Goal: Contribute content: Add original content to the website for others to see

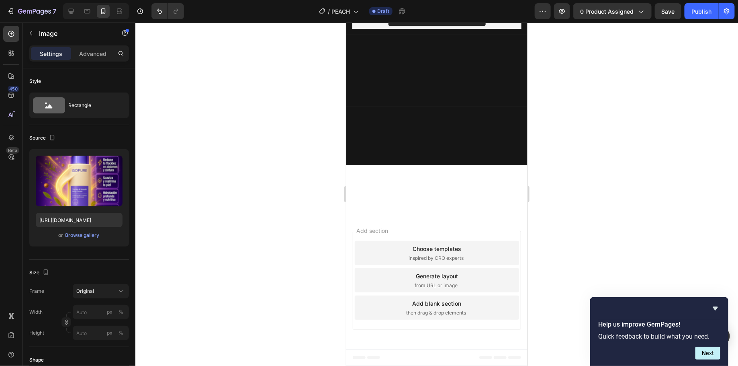
scroll to position [1960, 0]
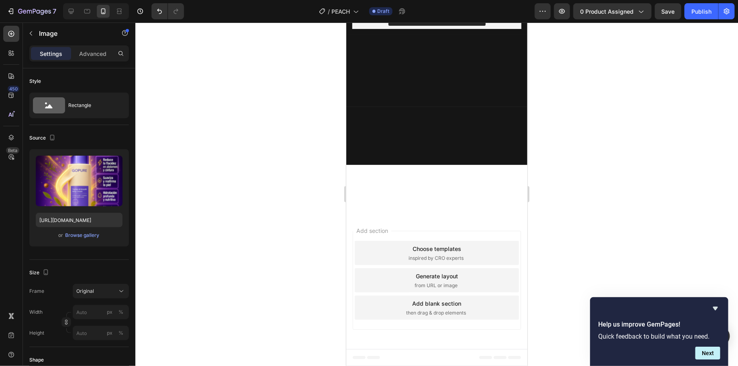
scroll to position [1921, 0]
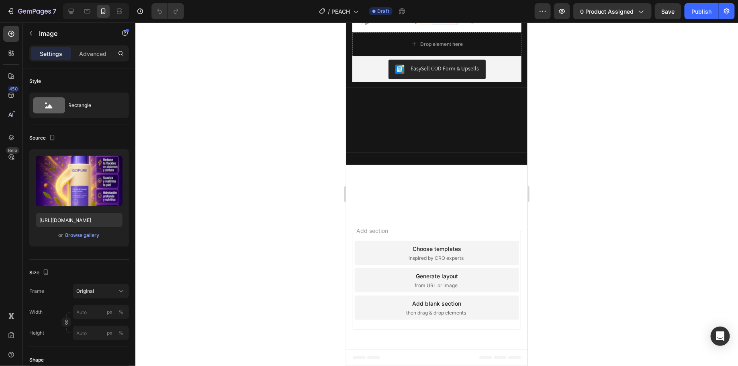
scroll to position [1935, 0]
click at [89, 234] on div "Browse gallery" at bounding box center [83, 235] width 34 height 7
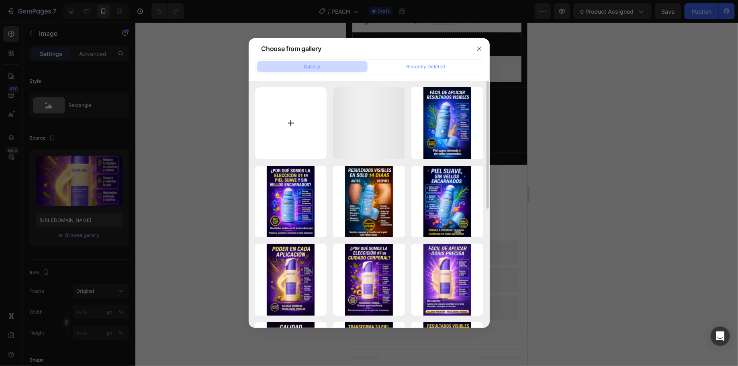
click at [300, 131] on input "file" at bounding box center [291, 123] width 72 height 72
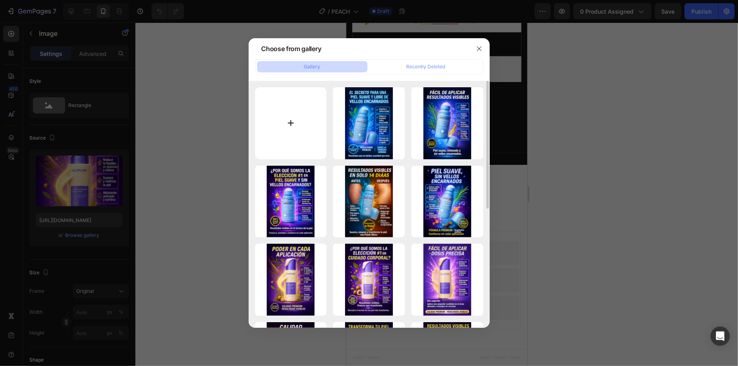
type input "C:\fakepath\peach.png"
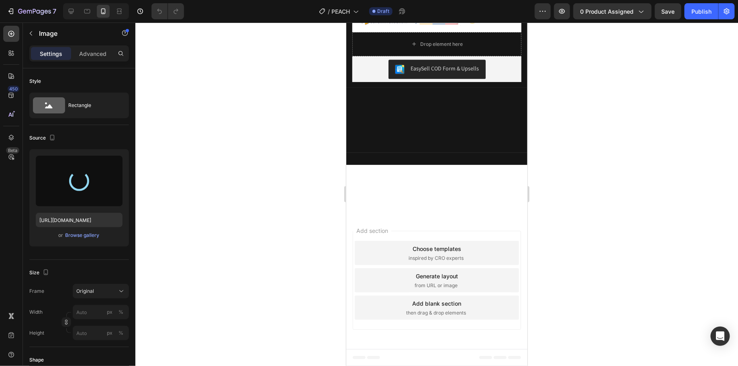
type input "[URL][DOMAIN_NAME]"
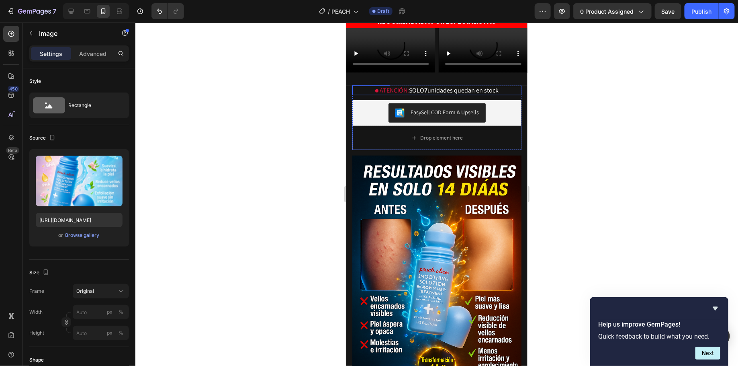
scroll to position [168, 0]
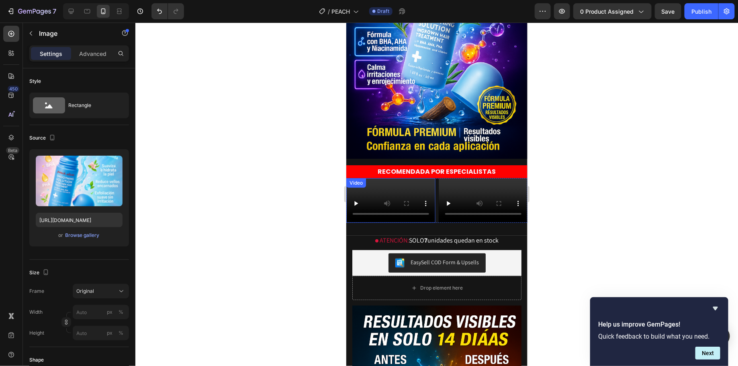
click at [405, 222] on video at bounding box center [390, 200] width 89 height 45
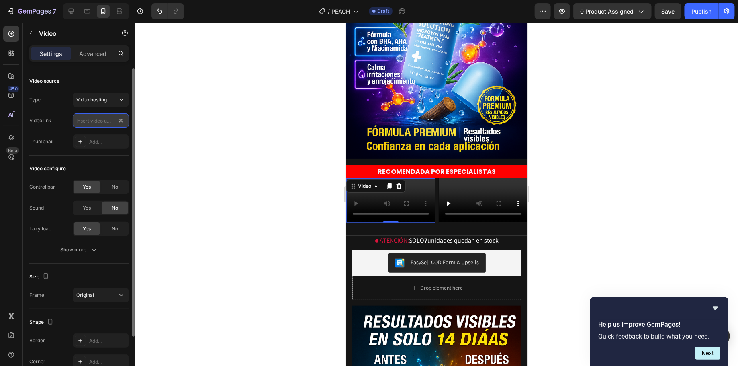
scroll to position [0, 0]
type input "[URL][DOMAIN_NAME]"
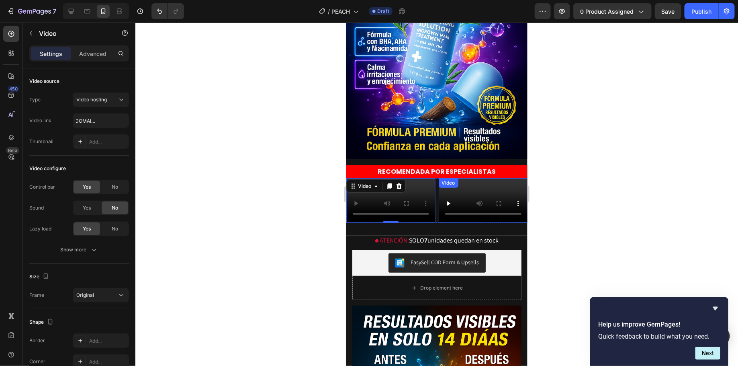
click at [491, 222] on video at bounding box center [483, 200] width 89 height 45
click at [474, 222] on video at bounding box center [483, 200] width 89 height 45
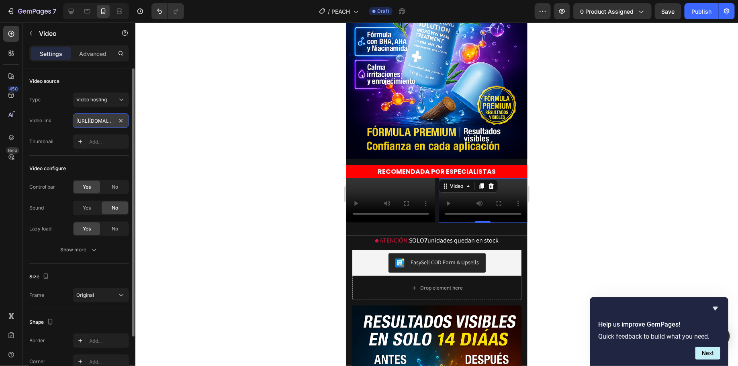
click at [127, 125] on input "[URL][DOMAIN_NAME]" at bounding box center [101, 120] width 56 height 14
click at [126, 124] on input "[URL][DOMAIN_NAME]" at bounding box center [101, 120] width 56 height 14
type input "[URL][DOMAIN_NAME][DOMAIN_NAME]"
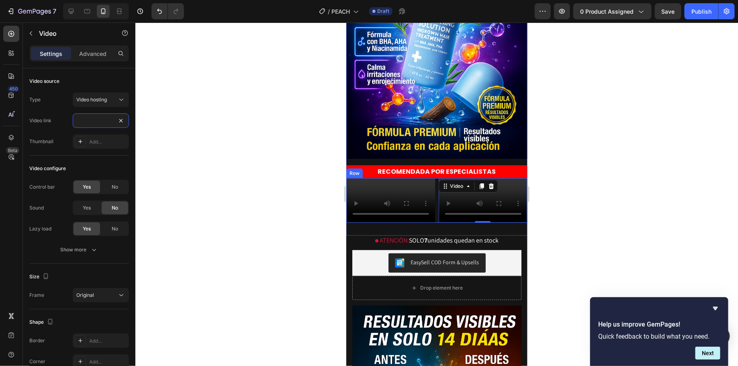
scroll to position [183, 0]
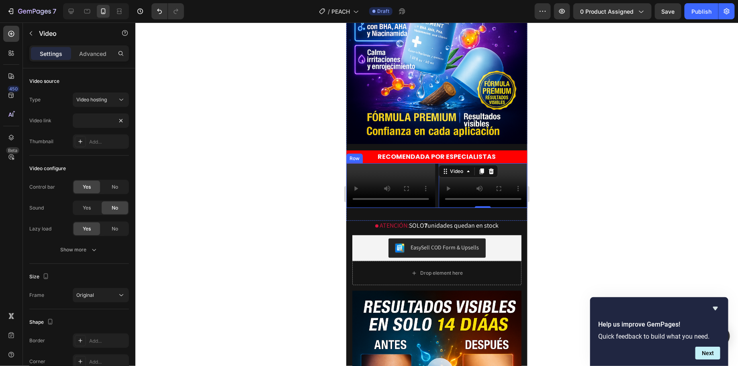
click at [482, 207] on div "Video 0" at bounding box center [483, 185] width 89 height 45
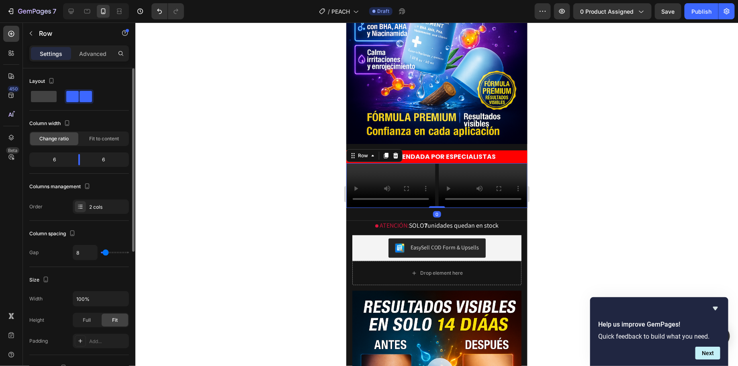
click at [91, 114] on div "Layout Column width Change ratio Fit to content 6 6 Columns management Order 2 …" at bounding box center [79, 144] width 100 height 139
click at [462, 180] on video at bounding box center [483, 185] width 89 height 45
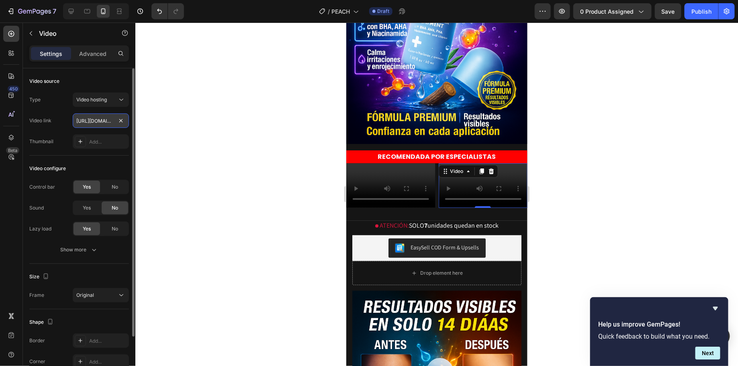
click at [113, 119] on input "[URL][DOMAIN_NAME][DOMAIN_NAME]" at bounding box center [101, 120] width 56 height 14
paste input "text"
type input "[URL][DOMAIN_NAME]"
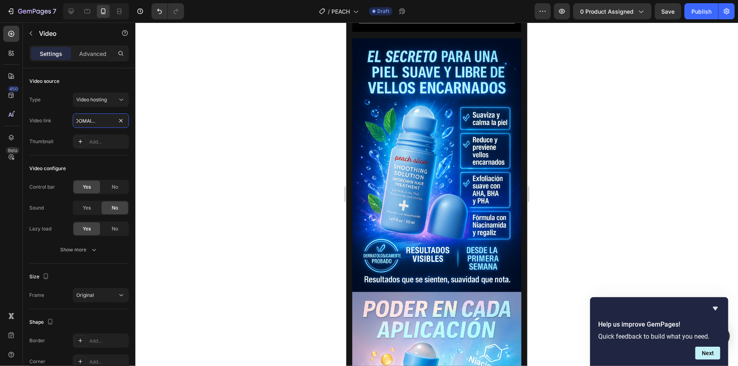
scroll to position [1437, 0]
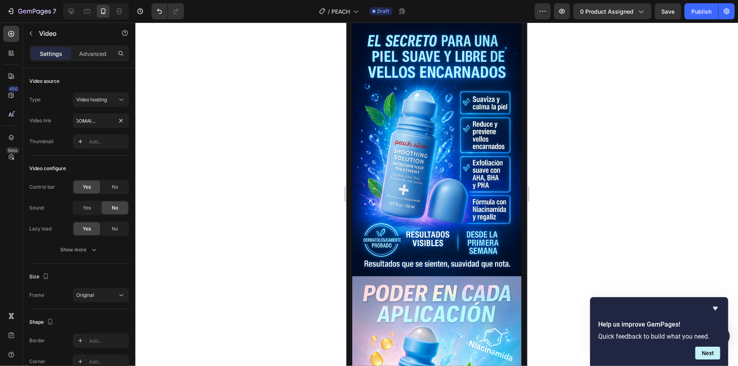
drag, startPoint x: 126, startPoint y: 115, endPoint x: 122, endPoint y: 119, distance: 5.4
paste input "[URL][DOMAIN_NAME]"
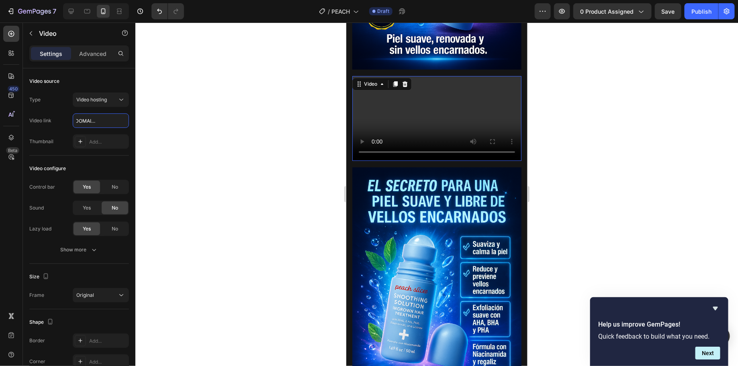
scroll to position [1233, 0]
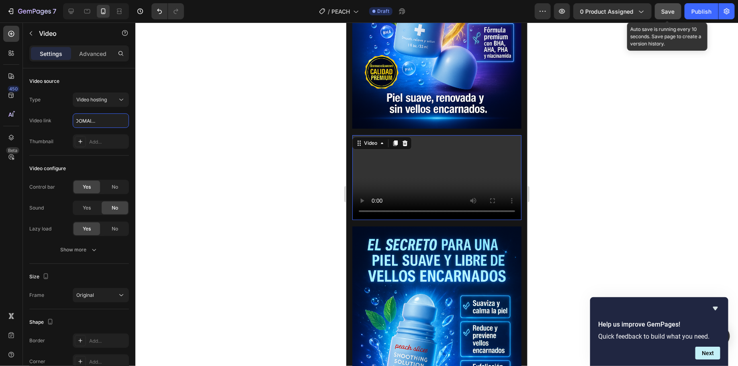
type input "[URL][DOMAIN_NAME]"
click at [666, 14] on div "Save" at bounding box center [668, 11] width 13 height 8
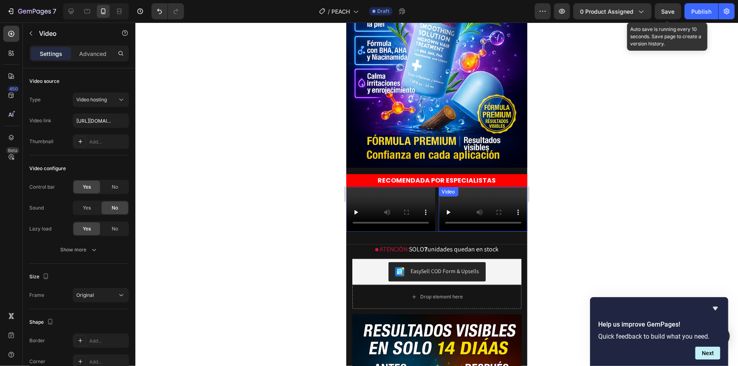
scroll to position [265, 0]
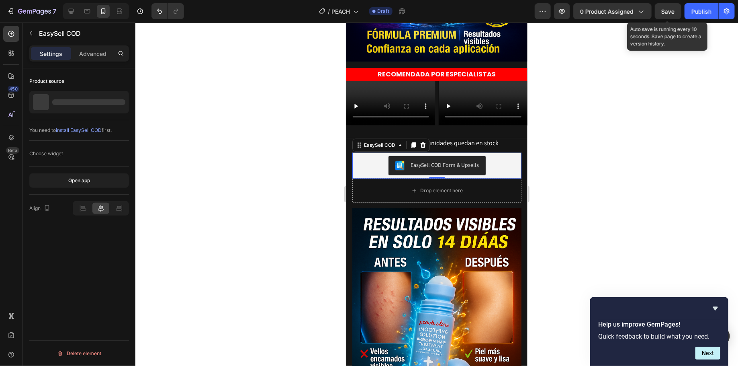
click at [462, 175] on button "EasySell COD Form & Upsells" at bounding box center [436, 165] width 97 height 19
click at [96, 105] on p "CREMA GO PURE PARA ABDOMEN" at bounding box center [89, 101] width 74 height 11
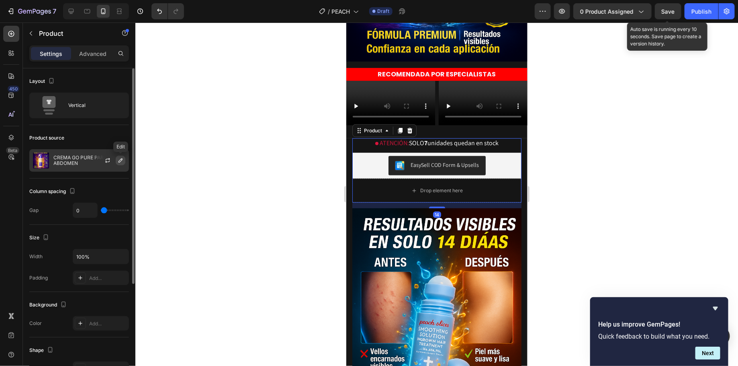
click at [117, 159] on icon "button" at bounding box center [120, 160] width 6 height 6
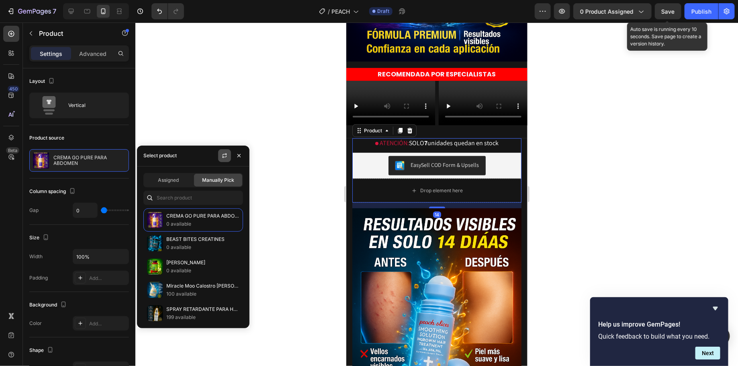
click at [221, 159] on button "button" at bounding box center [224, 155] width 13 height 13
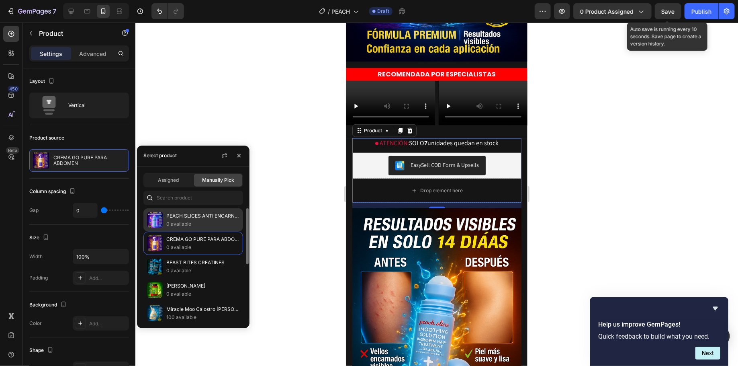
click at [178, 221] on p "0 available" at bounding box center [202, 224] width 73 height 8
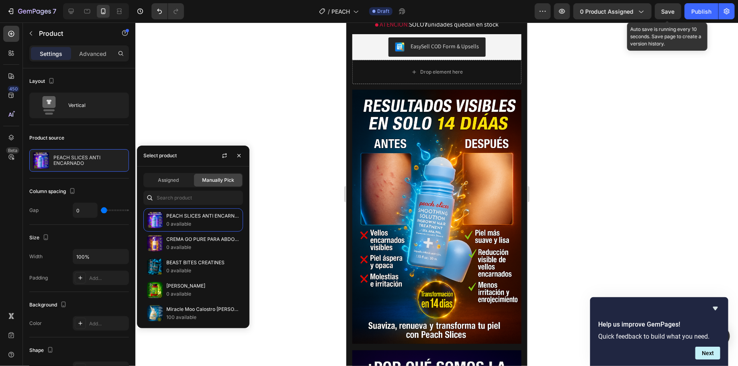
scroll to position [489, 0]
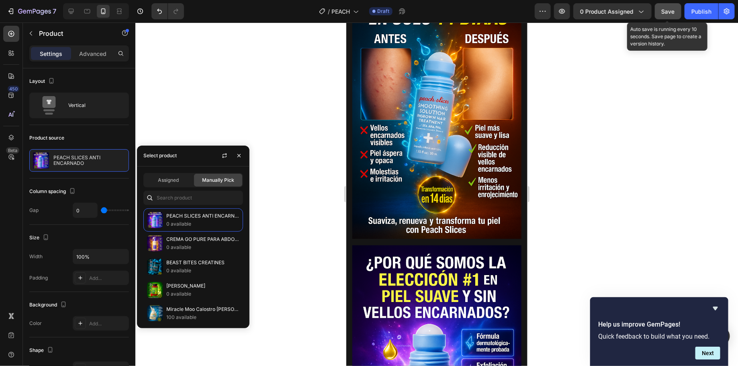
click at [669, 11] on span "Save" at bounding box center [668, 11] width 13 height 7
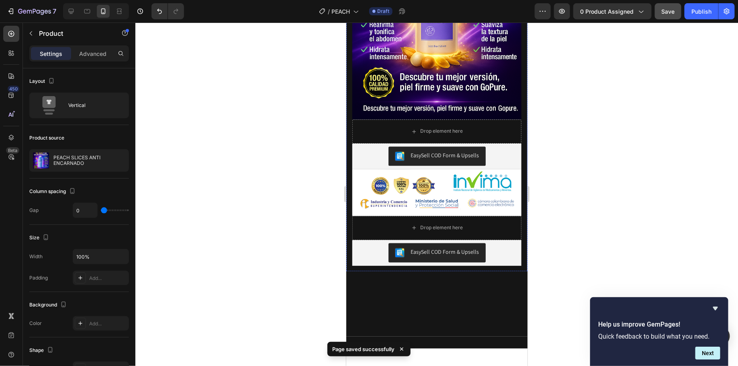
scroll to position [2165, 0]
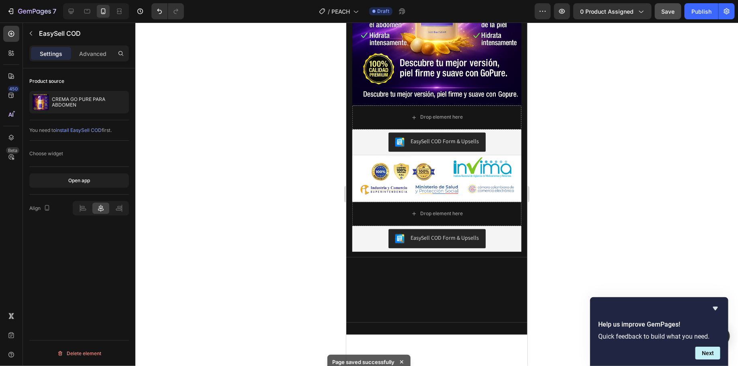
click at [124, 102] on button "button" at bounding box center [121, 102] width 10 height 10
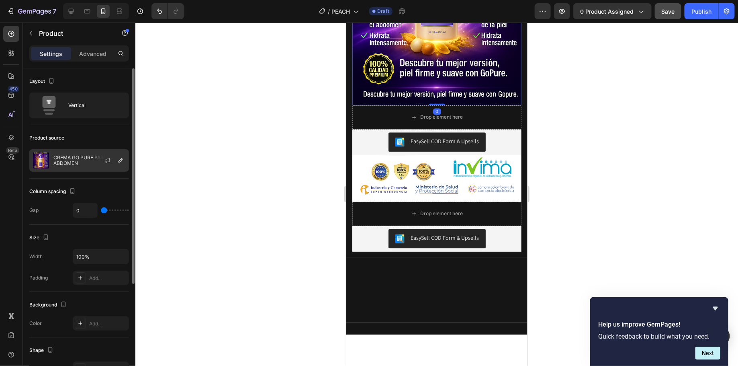
click at [119, 165] on div at bounding box center [110, 161] width 35 height 22
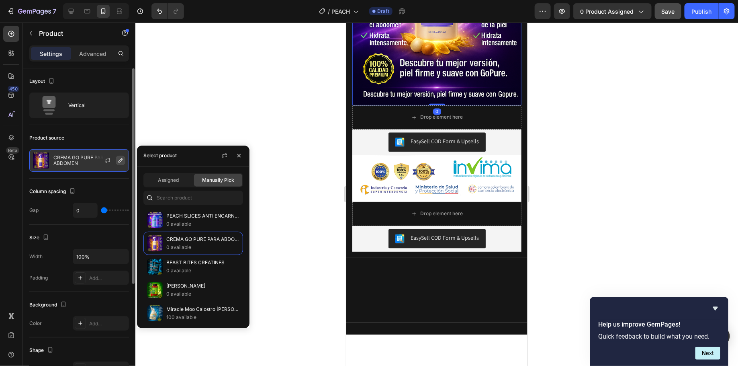
click at [119, 162] on icon "button" at bounding box center [121, 160] width 4 height 4
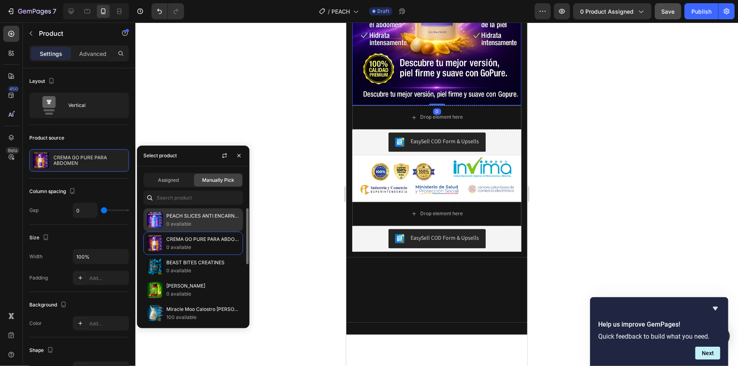
click at [182, 210] on div "PEACH SLICES ANTI ENCARNADO 0 available" at bounding box center [193, 219] width 100 height 23
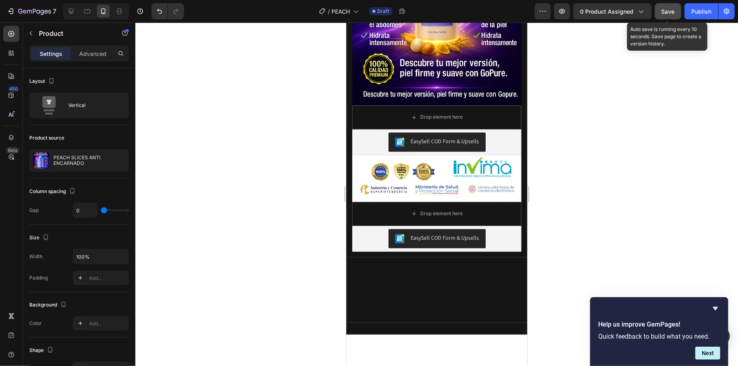
click at [662, 10] on button "Save" at bounding box center [668, 11] width 27 height 16
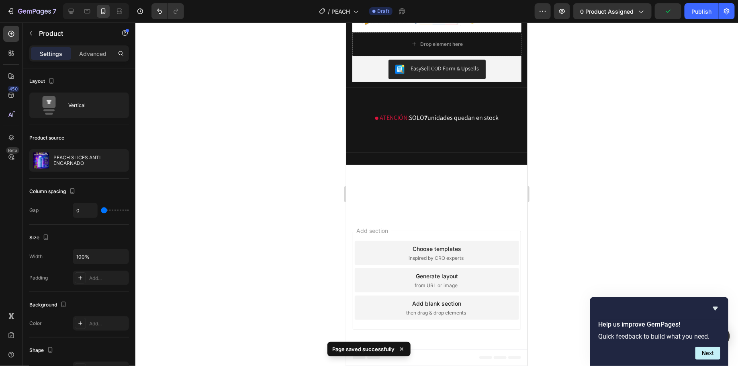
scroll to position [2368, 0]
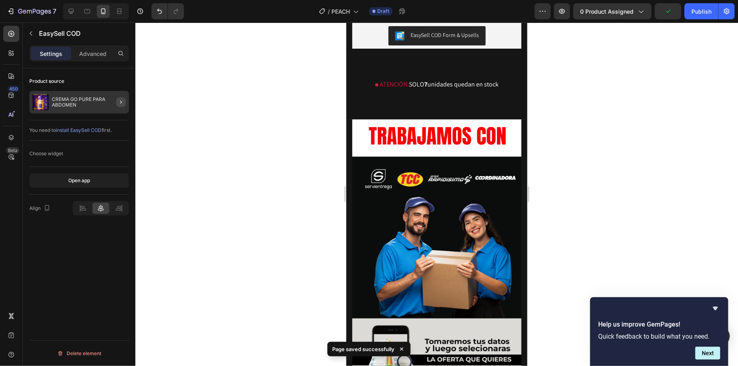
click at [116, 102] on div at bounding box center [118, 102] width 23 height 23
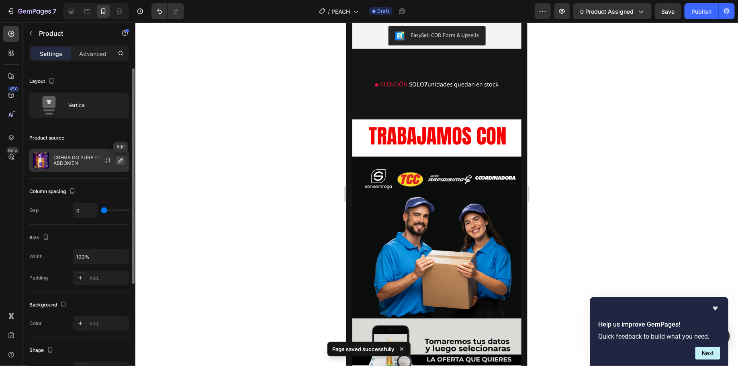
click at [116, 161] on button "button" at bounding box center [121, 161] width 10 height 10
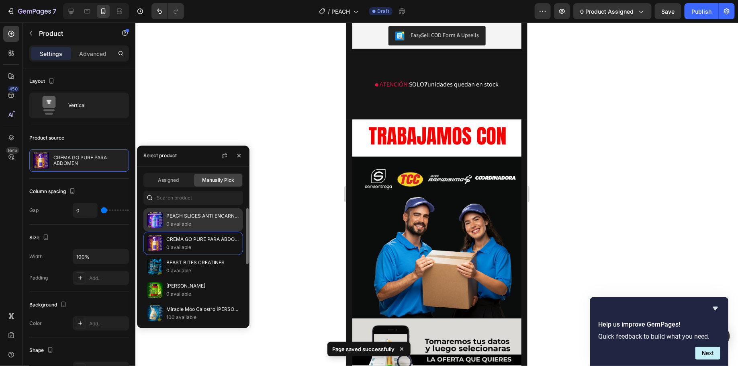
click at [174, 219] on p "PEACH SLICES ANTI ENCARNADO" at bounding box center [202, 216] width 73 height 8
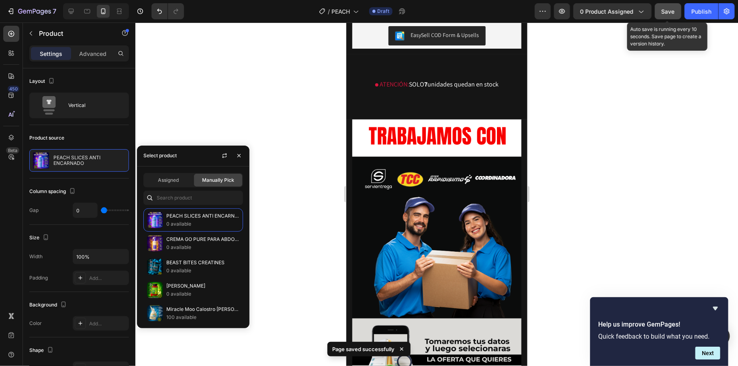
click at [676, 6] on button "Save" at bounding box center [668, 11] width 27 height 16
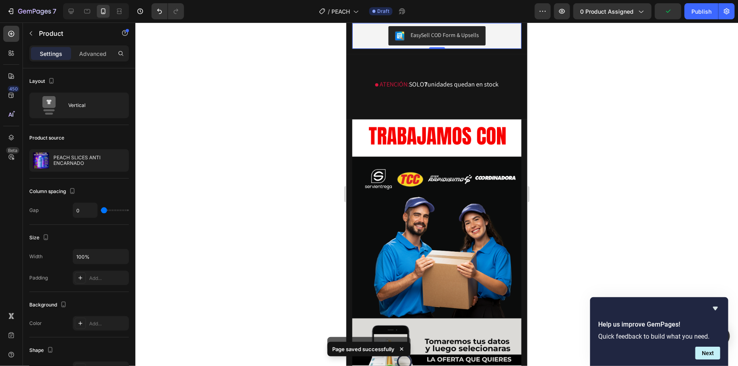
click at [471, 45] on button "EasySell COD Form & Upsells" at bounding box center [436, 35] width 97 height 19
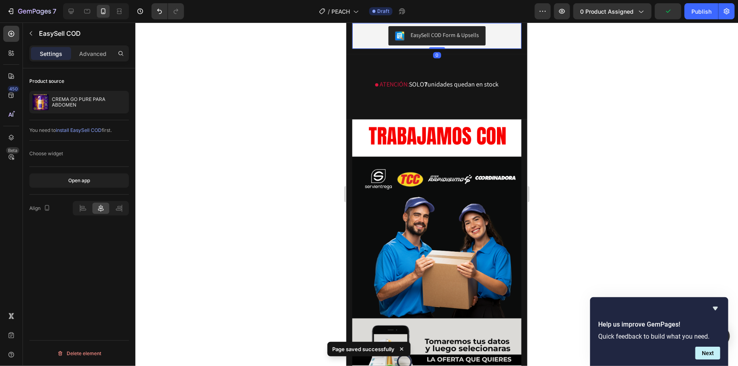
click at [0, 0] on button "button" at bounding box center [0, 0] width 0 height 0
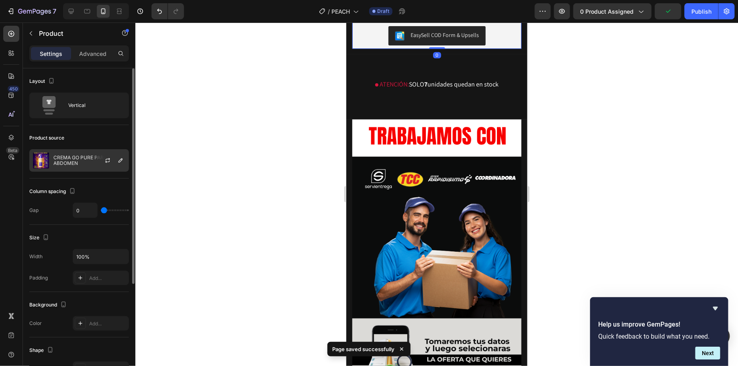
click at [117, 166] on div at bounding box center [110, 161] width 35 height 22
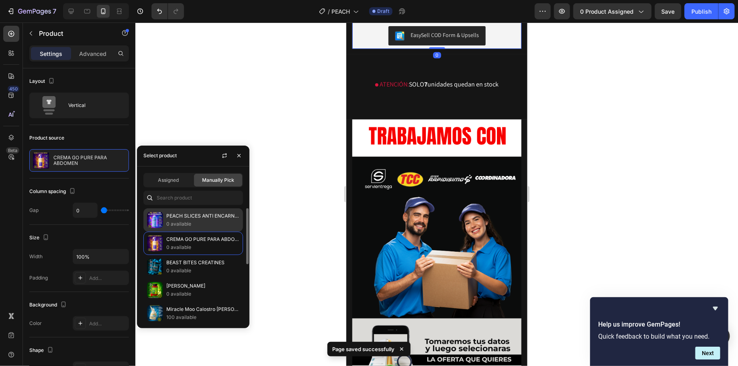
click at [178, 220] on p "0 available" at bounding box center [202, 224] width 73 height 8
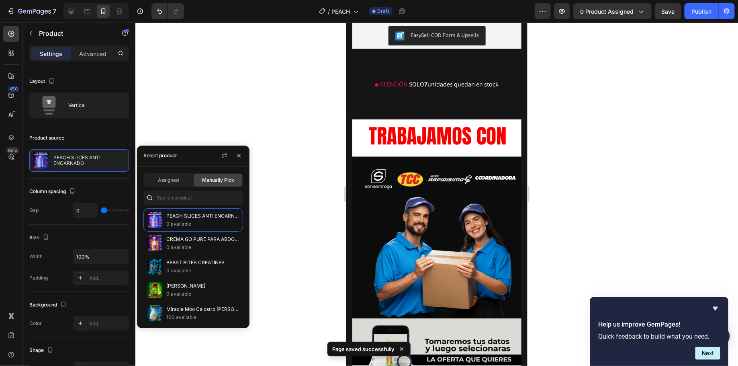
click at [633, 94] on div at bounding box center [436, 194] width 603 height 343
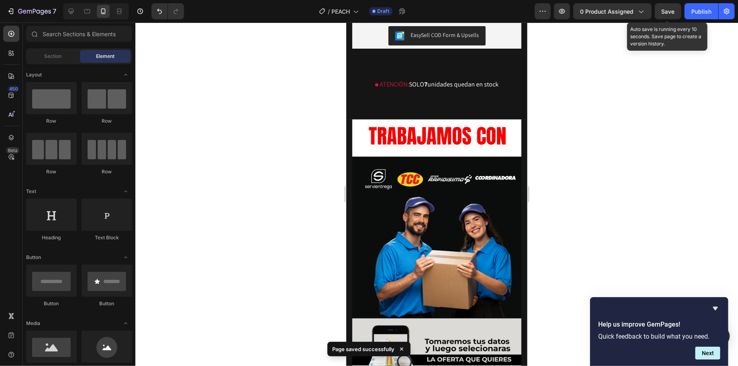
click at [666, 13] on span "Save" at bounding box center [668, 11] width 13 height 7
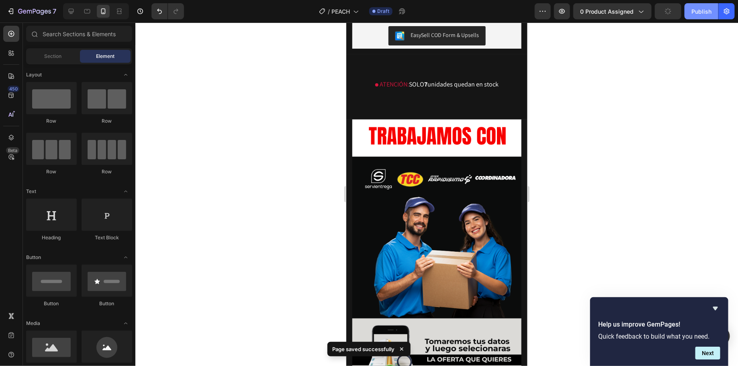
click at [700, 13] on div "Publish" at bounding box center [702, 11] width 20 height 8
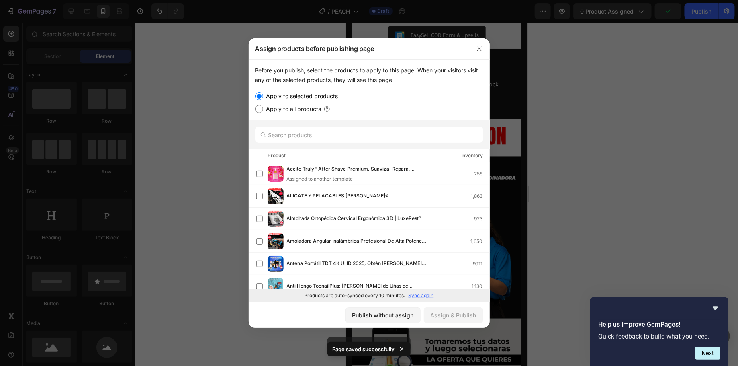
click at [387, 145] on div at bounding box center [369, 134] width 241 height 29
click at [390, 135] on input "text" at bounding box center [369, 135] width 228 height 16
type input "peach"
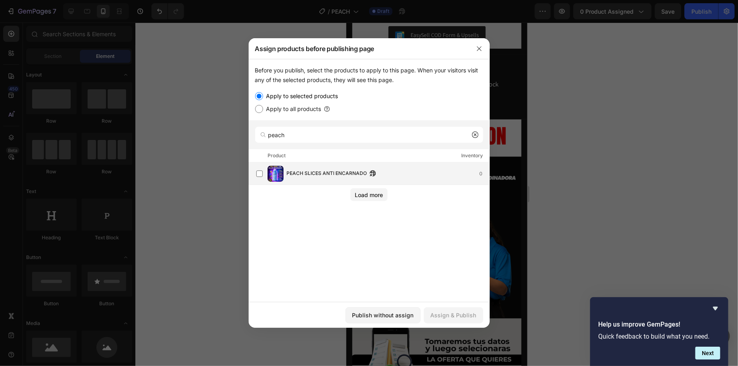
click at [360, 162] on div "PEACH SLICES ANTI ENCARNADO 0" at bounding box center [369, 173] width 241 height 23
click at [458, 317] on div "Assign & Publish" at bounding box center [454, 315] width 46 height 8
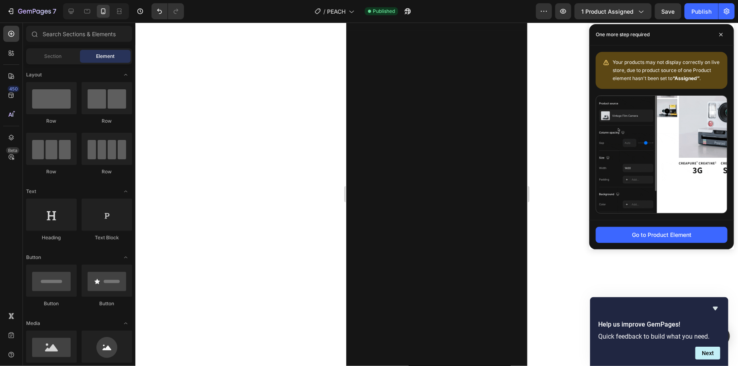
scroll to position [0, 0]
